Goal: Download file/media

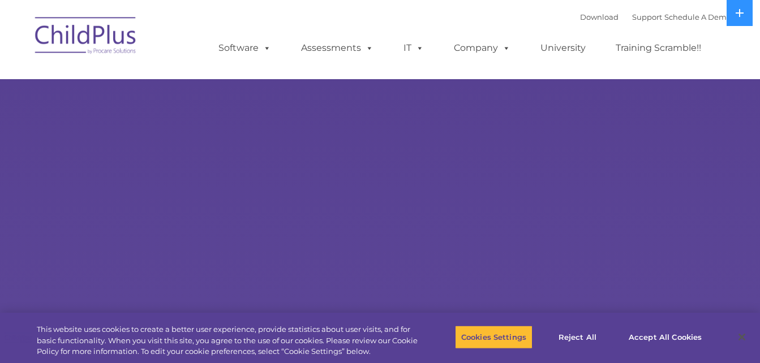
select select "MEDIUM"
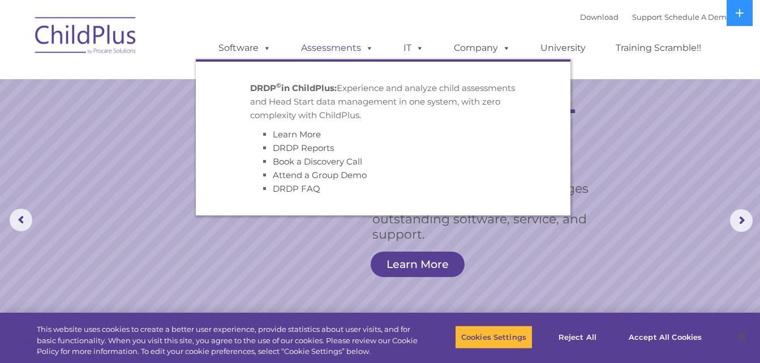
click at [370, 47] on span at bounding box center [367, 47] width 12 height 11
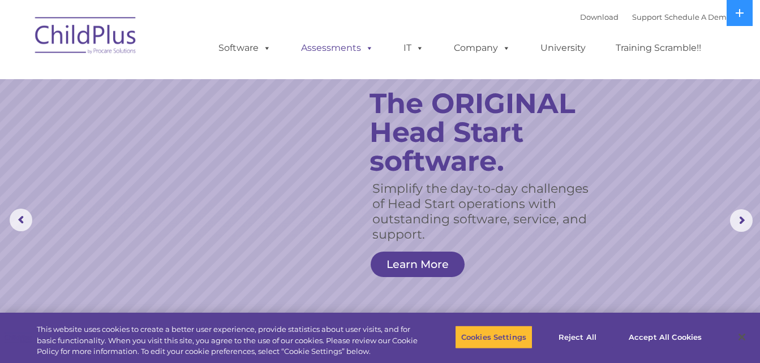
click at [348, 50] on link "Assessments" at bounding box center [337, 48] width 95 height 23
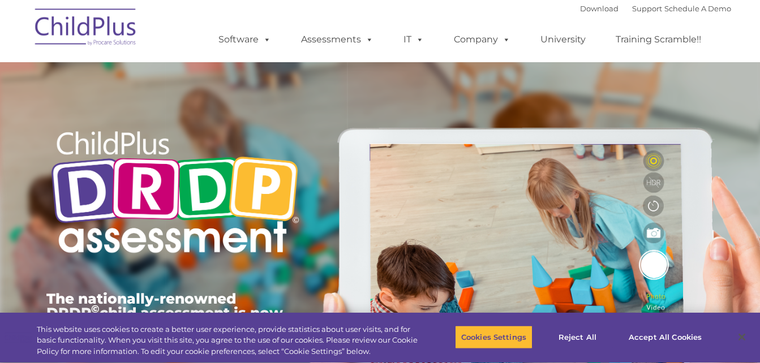
type input ""
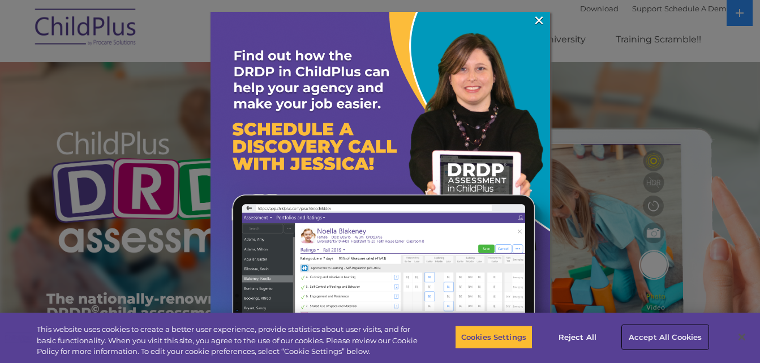
click at [668, 337] on button "Accept All Cookies" at bounding box center [665, 337] width 85 height 24
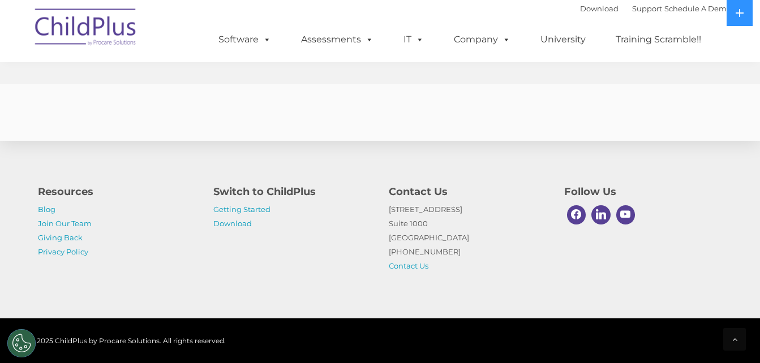
scroll to position [4550, 0]
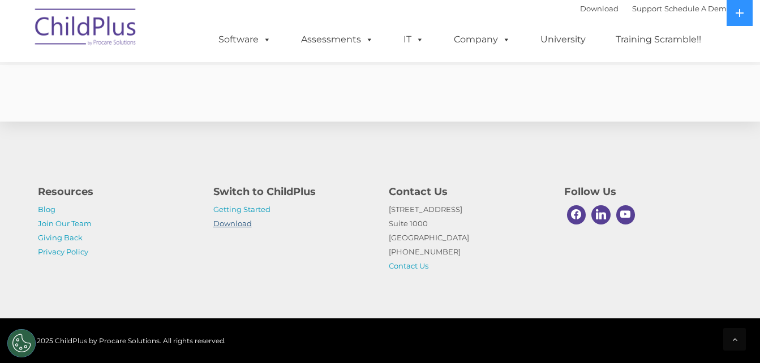
click at [245, 224] on link "Download" at bounding box center [232, 223] width 38 height 9
